Goal: Transaction & Acquisition: Obtain resource

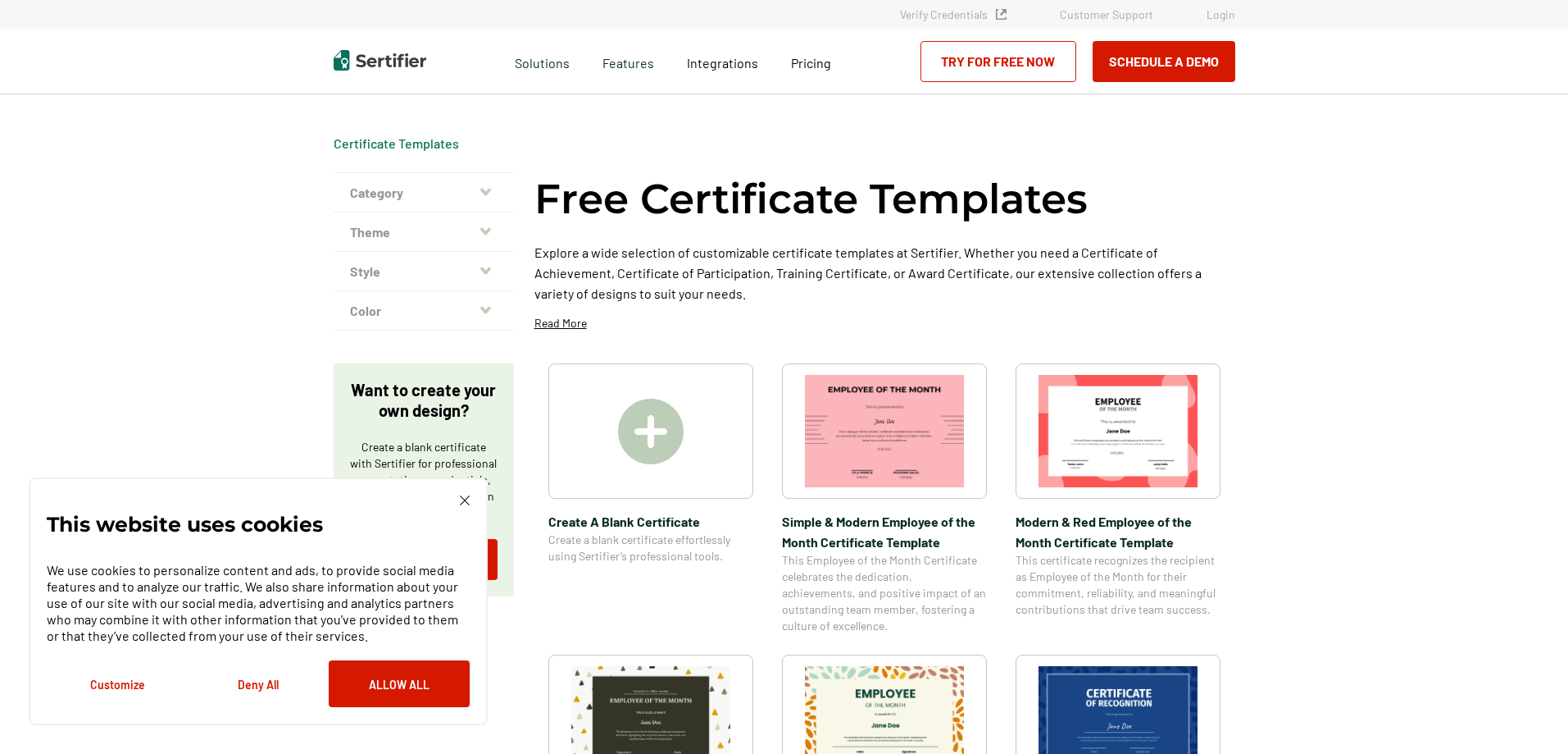
click at [680, 428] on img at bounding box center [651, 431] width 66 height 66
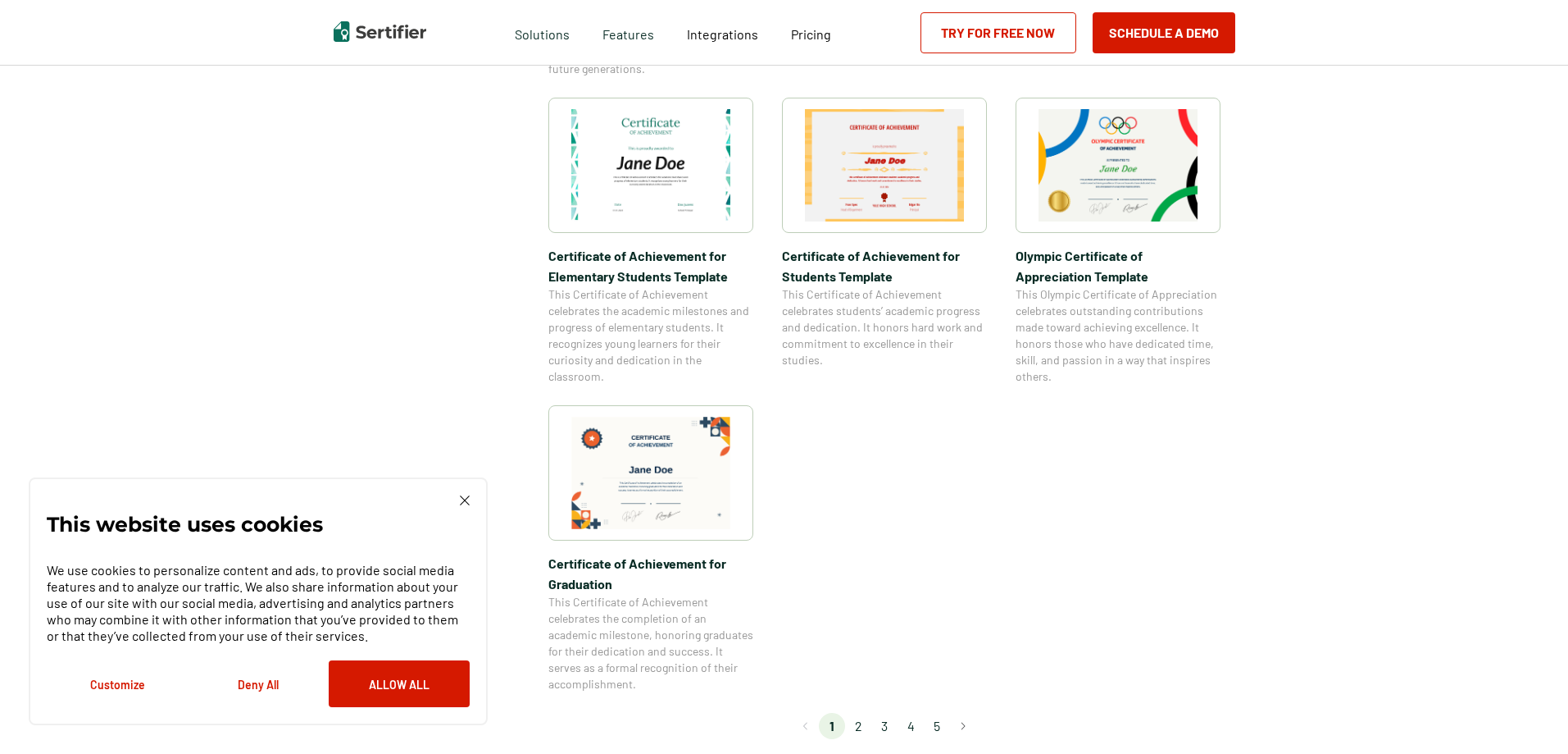
scroll to position [1394, 0]
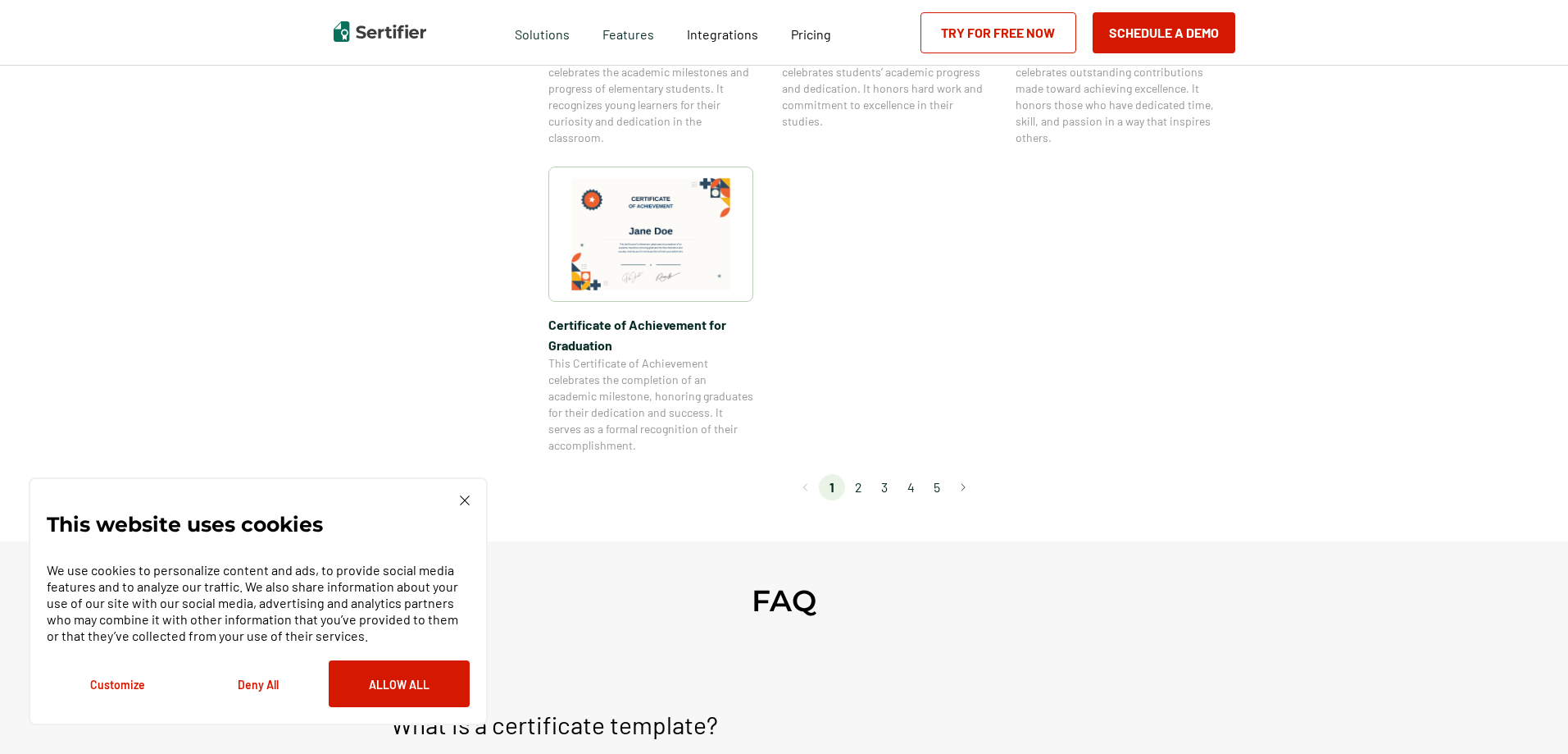
click at [467, 498] on img at bounding box center [465, 500] width 10 height 10
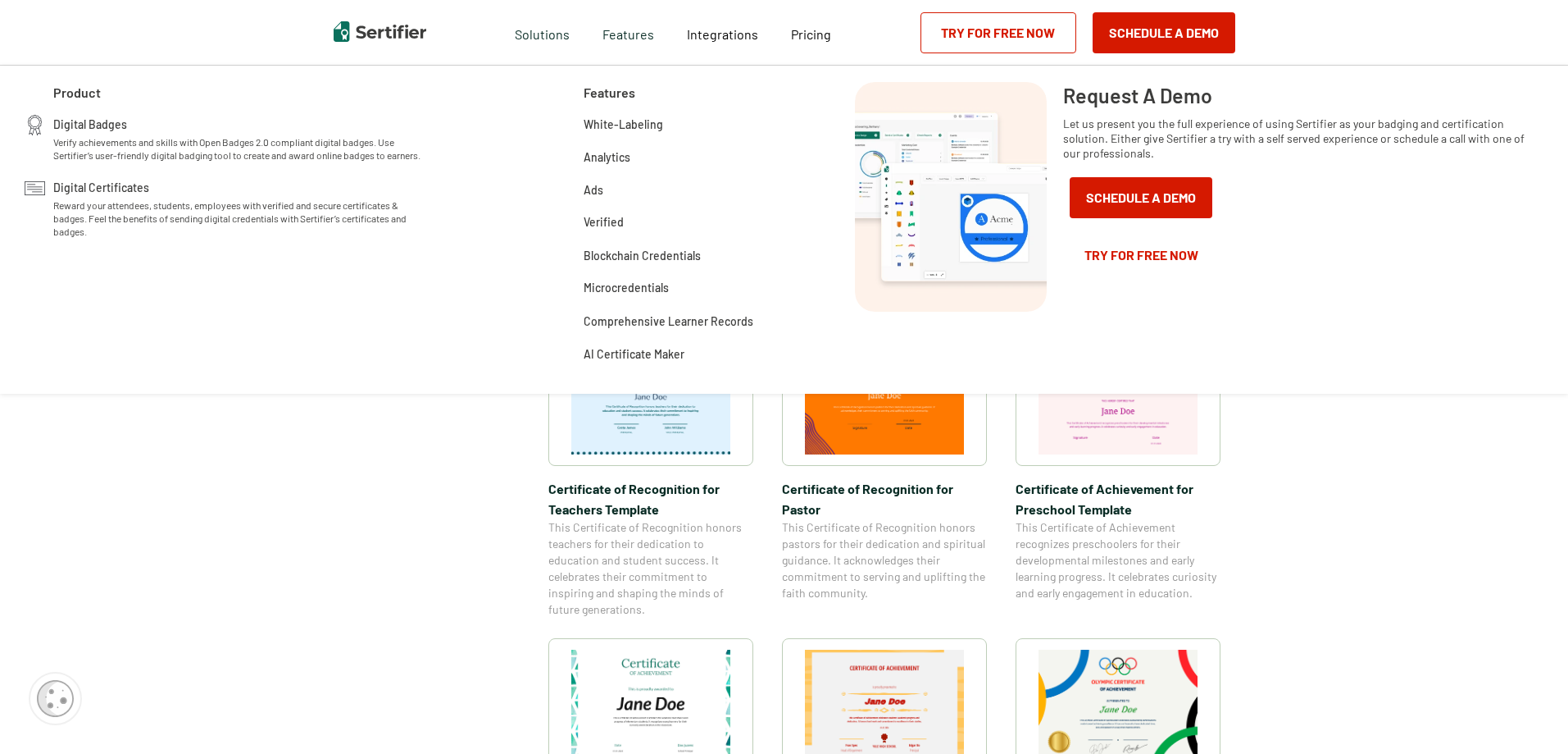
scroll to position [492, 0]
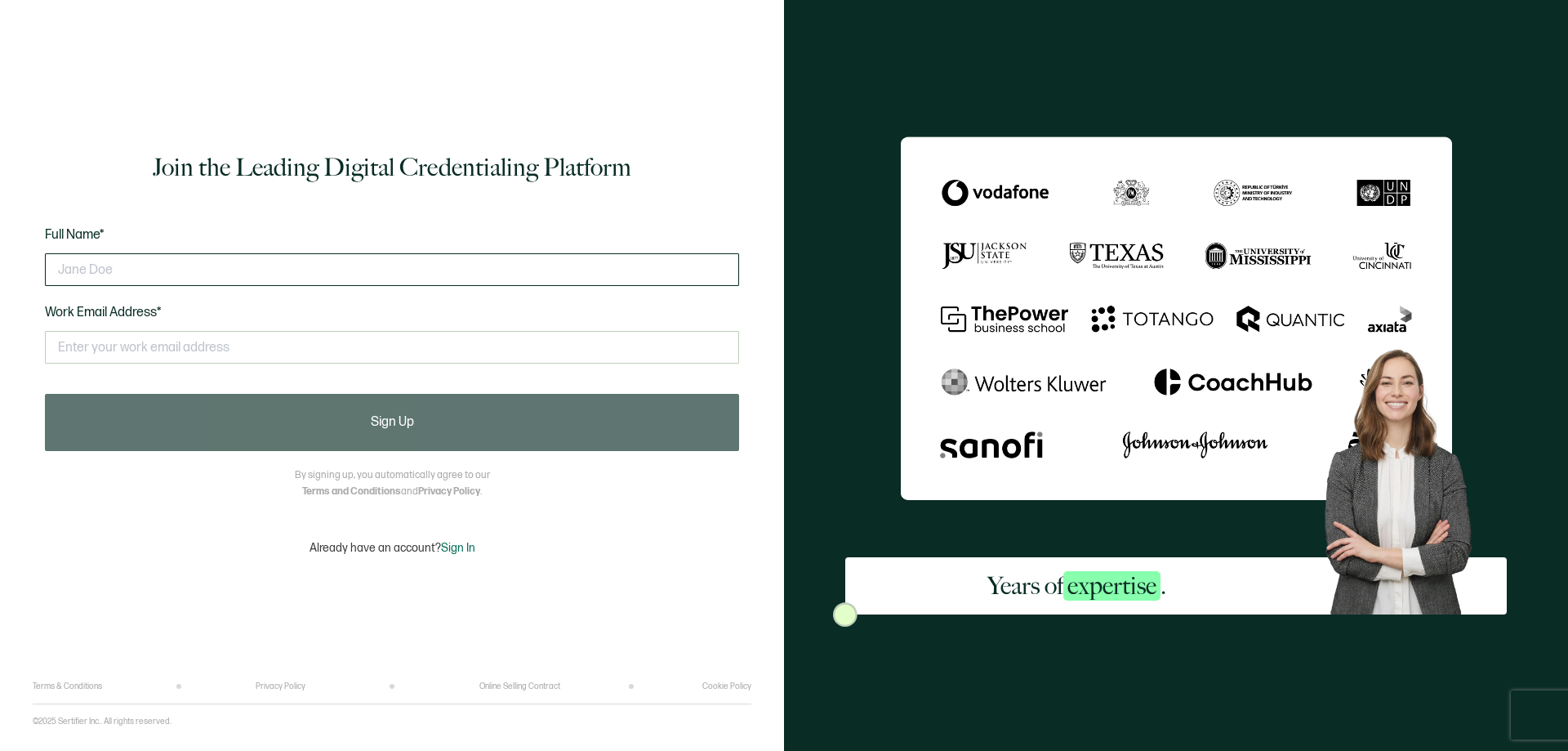
click at [197, 273] on input "text" at bounding box center [392, 269] width 694 height 33
type input "P"
type input "[PERSON_NAME]"
